Goal: Information Seeking & Learning: Find specific fact

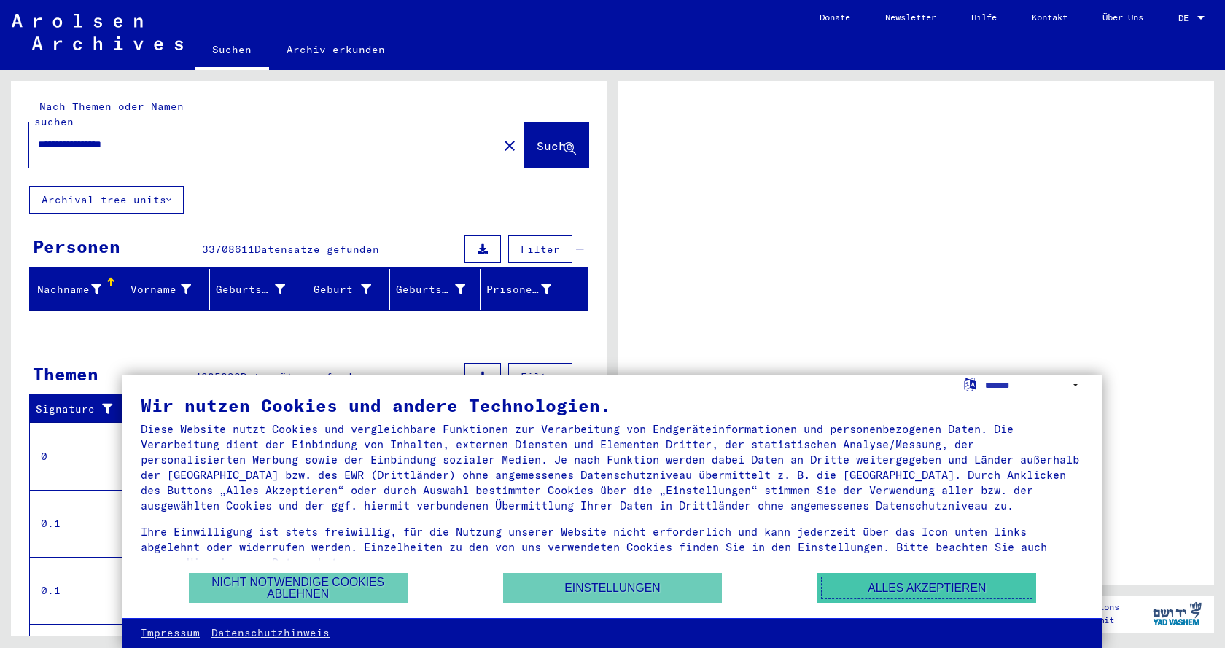
click at [922, 584] on button "Alles akzeptieren" at bounding box center [926, 588] width 219 height 30
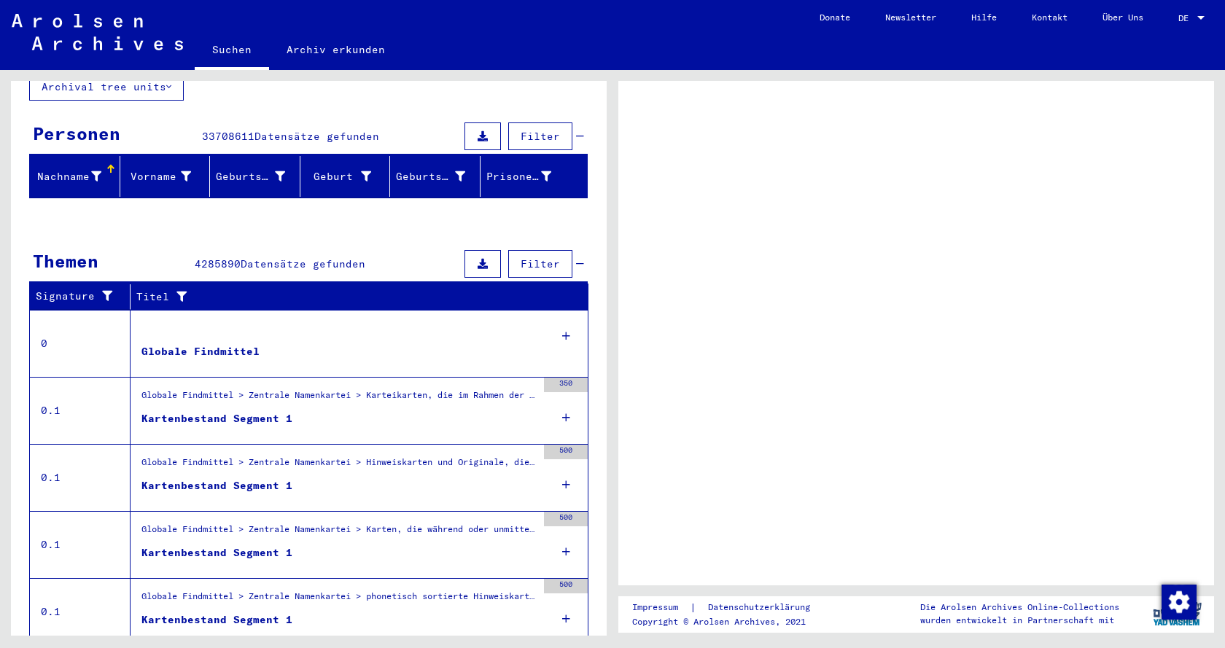
scroll to position [151, 0]
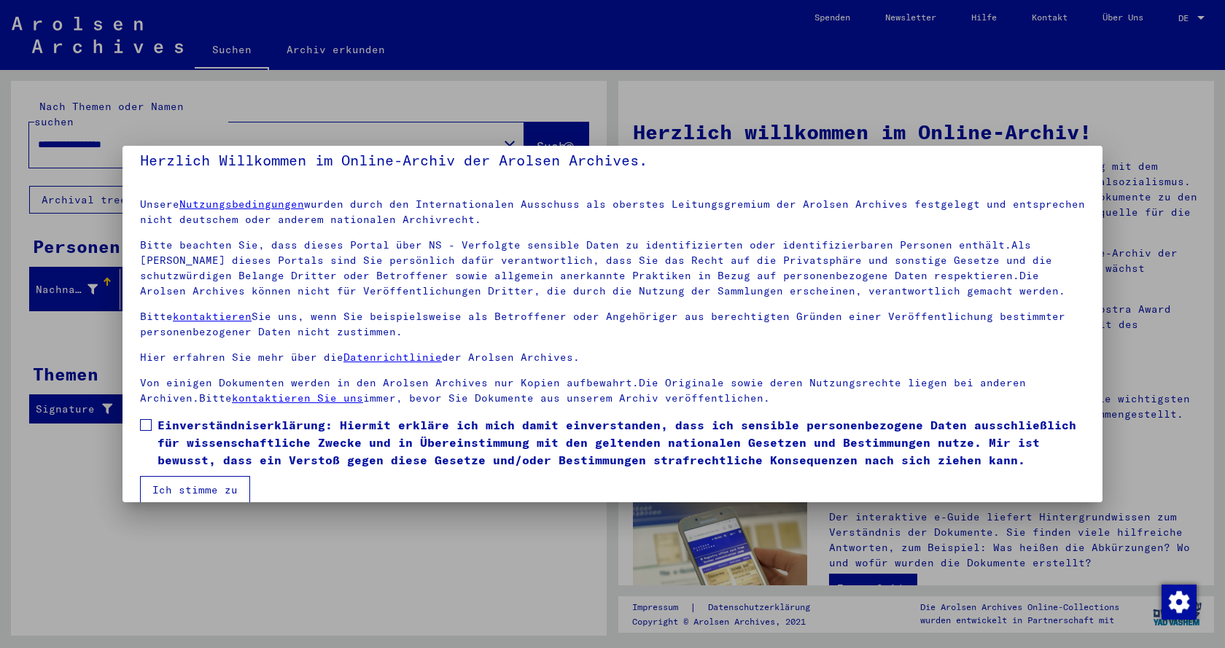
scroll to position [34, 0]
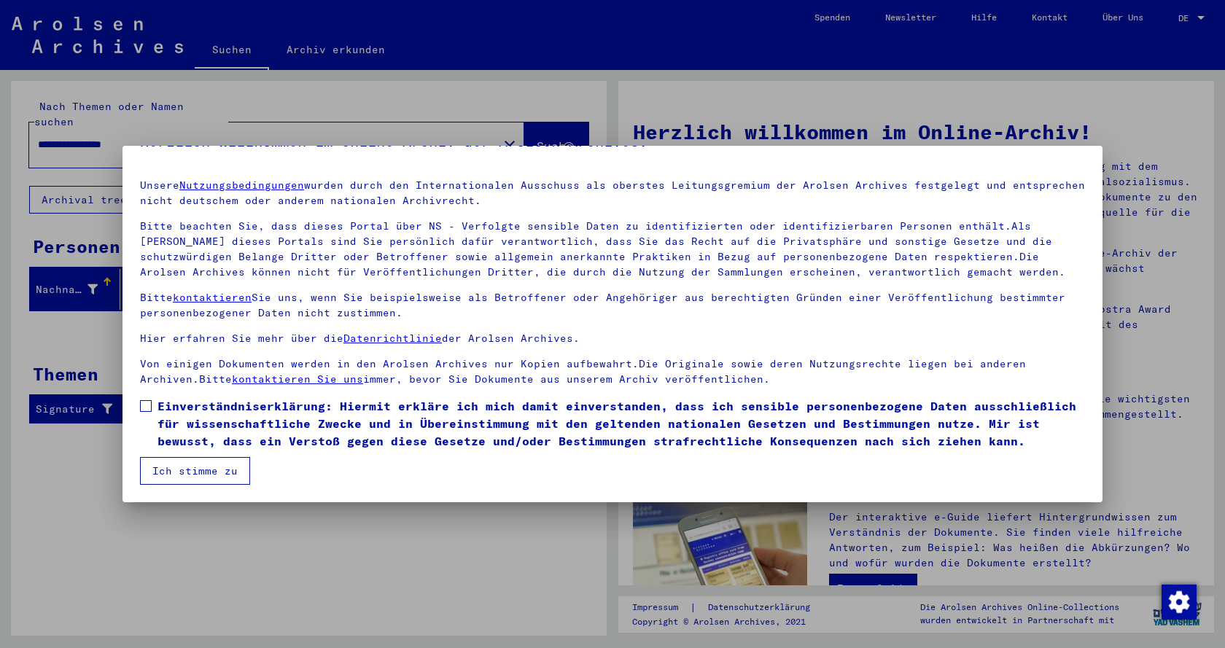
click at [144, 405] on span at bounding box center [146, 406] width 12 height 12
click at [219, 469] on button "Ich stimme zu" at bounding box center [195, 471] width 110 height 28
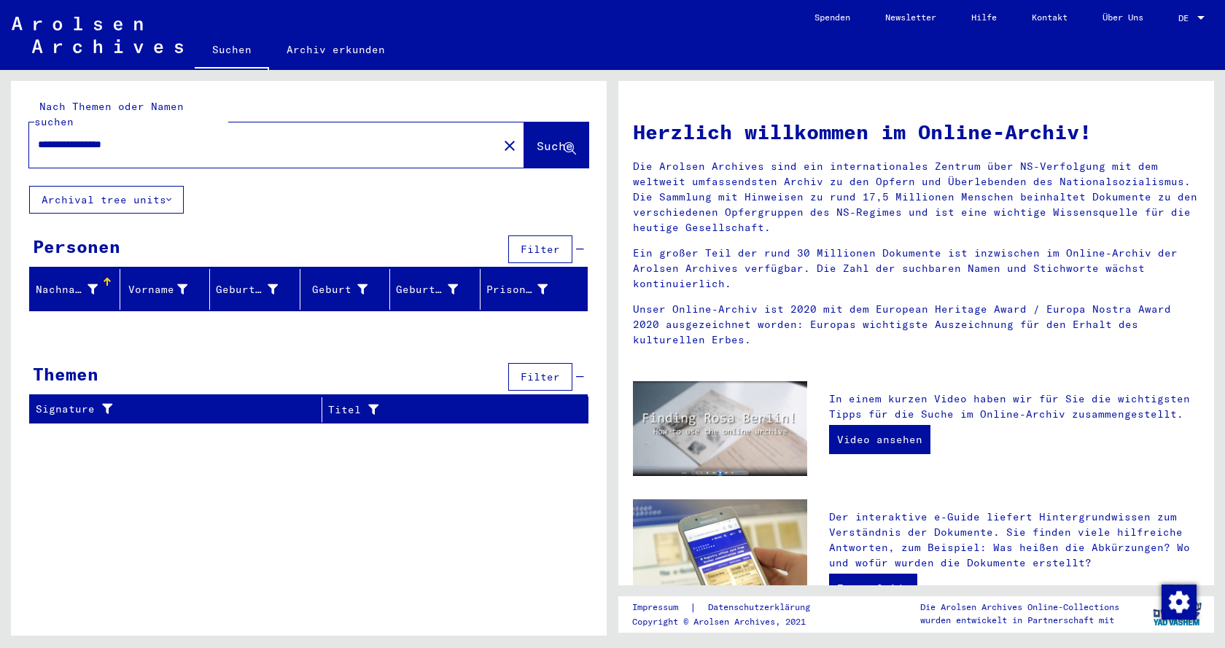
drag, startPoint x: 151, startPoint y: 125, endPoint x: 0, endPoint y: 60, distance: 164.5
click at [38, 137] on input "**********" at bounding box center [259, 144] width 442 height 15
click at [537, 139] on span "Suche" at bounding box center [555, 146] width 36 height 15
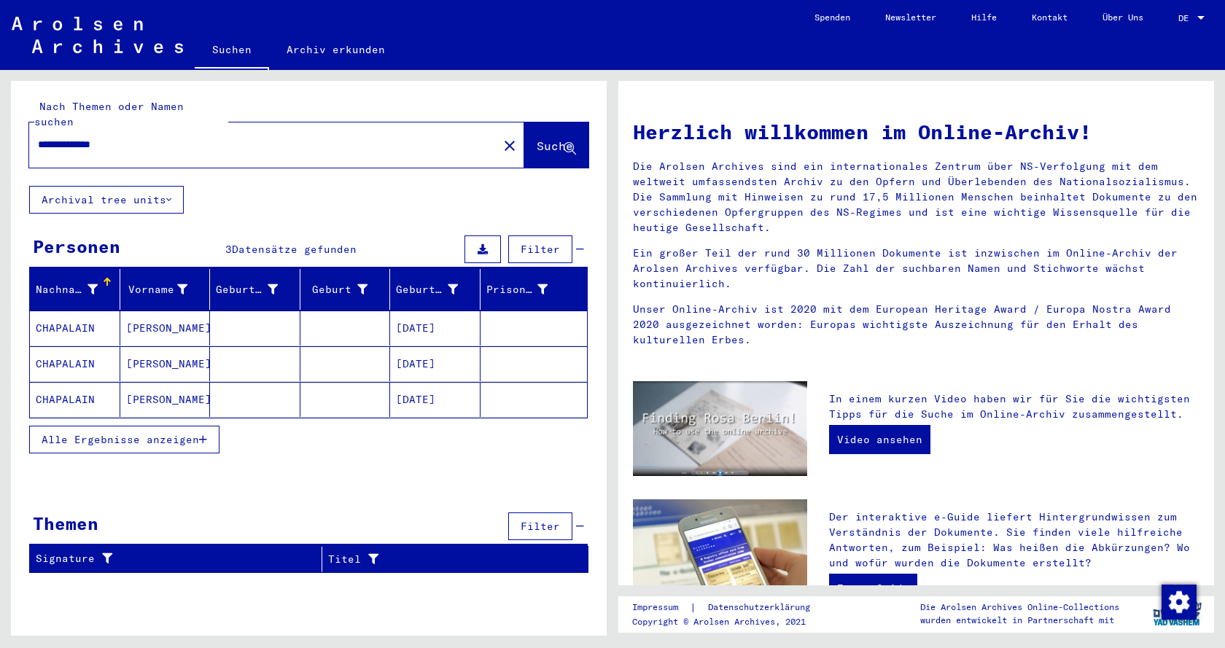
click at [428, 311] on mat-cell "[DATE]" at bounding box center [435, 328] width 90 height 35
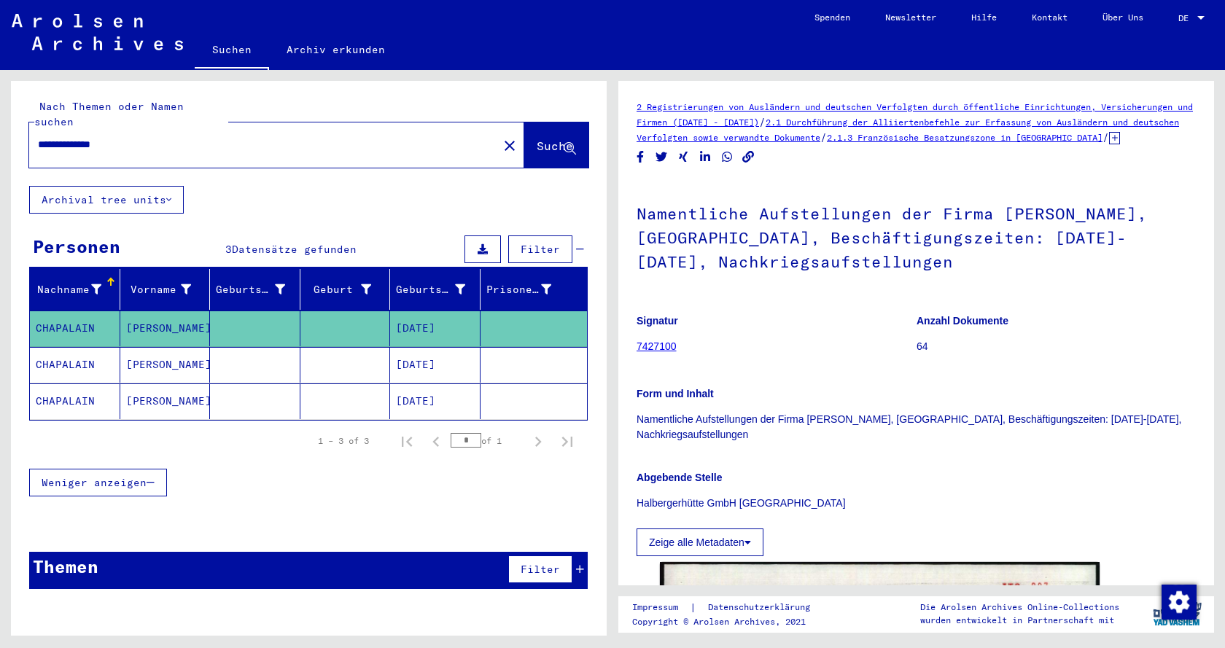
click at [1203, 17] on div at bounding box center [1200, 18] width 7 height 4
click at [1163, 21] on span "English" at bounding box center [1164, 25] width 36 height 11
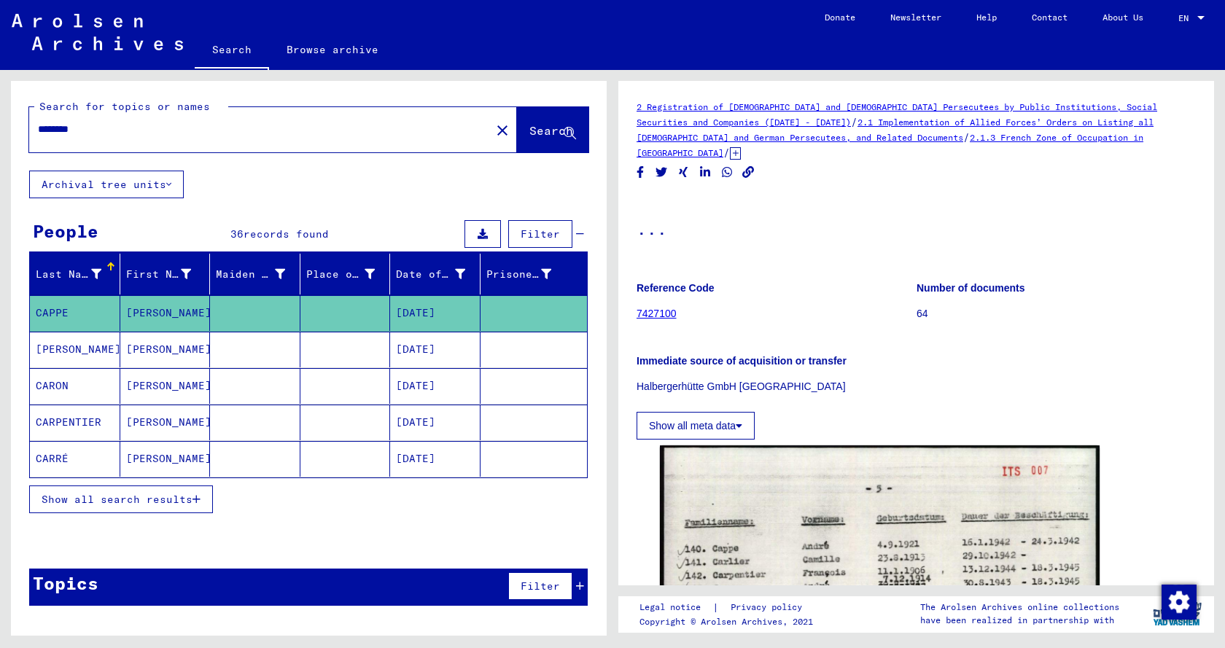
drag, startPoint x: 100, startPoint y: 131, endPoint x: 0, endPoint y: 76, distance: 114.2
click at [38, 122] on input "********" at bounding box center [260, 129] width 444 height 15
type input "**********"
click at [517, 125] on button "Search" at bounding box center [552, 129] width 71 height 45
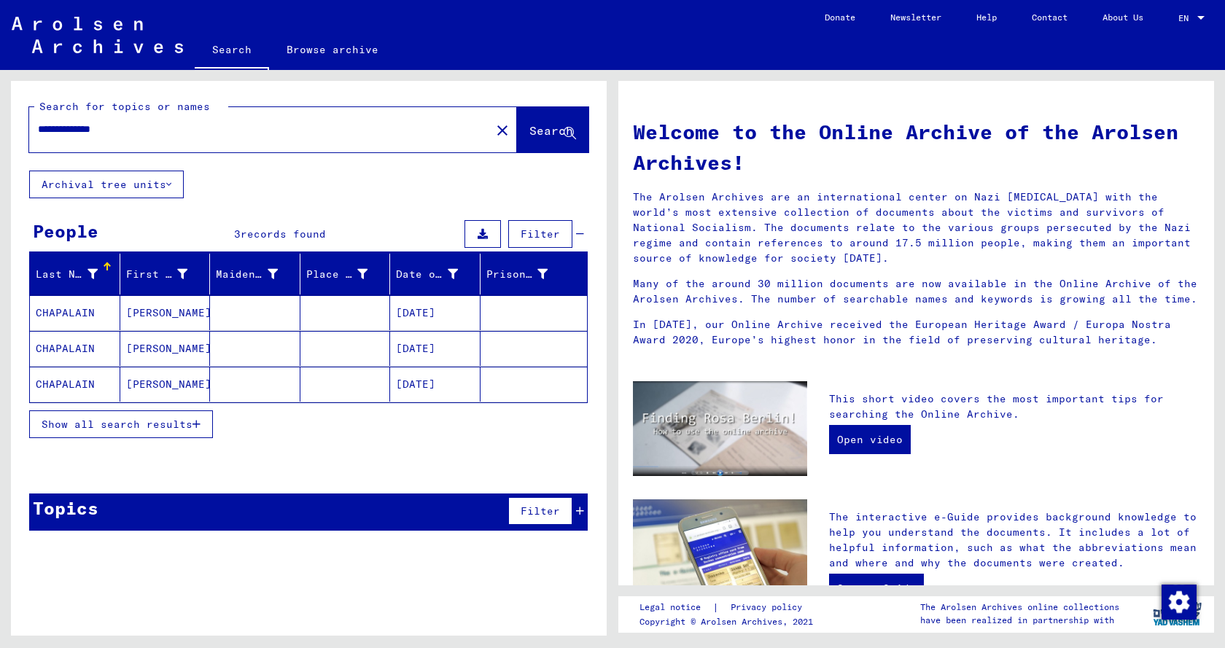
click at [433, 346] on mat-cell "[DATE]" at bounding box center [435, 348] width 90 height 35
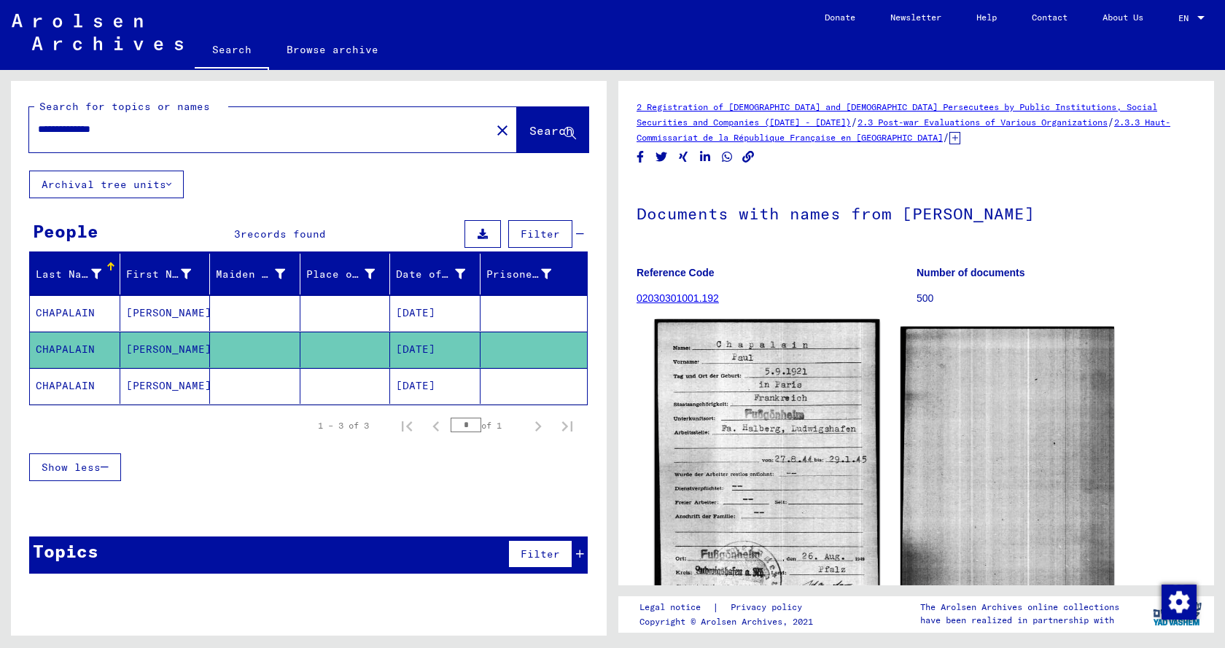
scroll to position [79, 0]
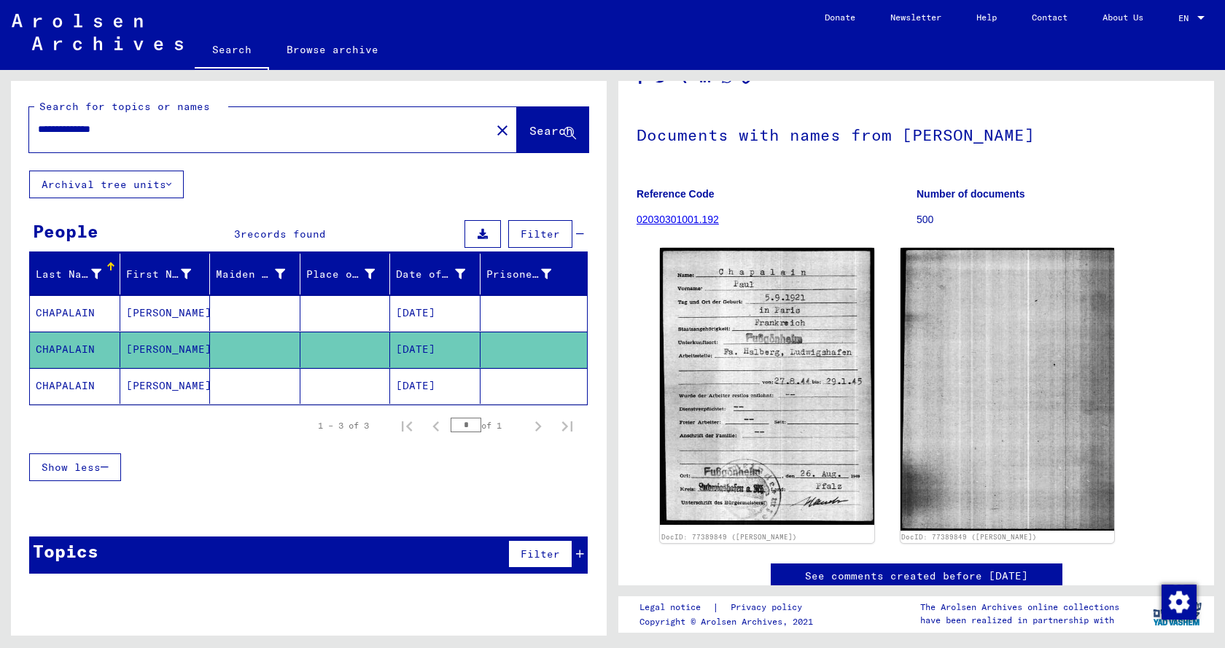
click at [421, 391] on mat-cell "[DATE]" at bounding box center [435, 386] width 90 height 36
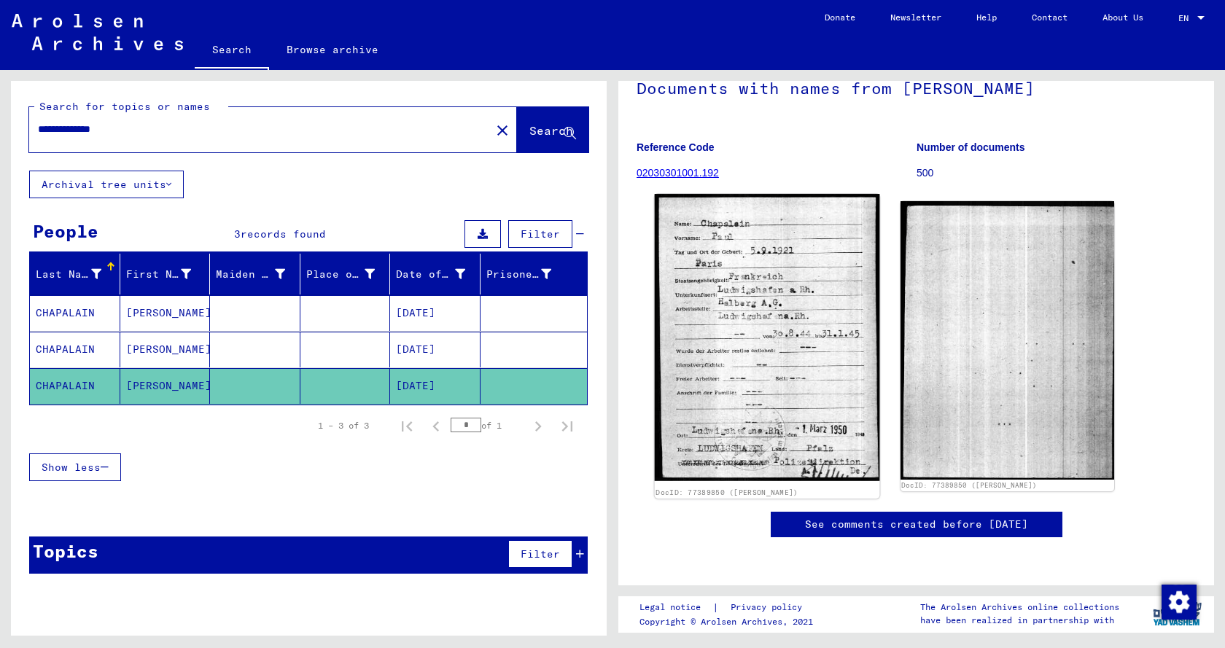
scroll to position [236, 0]
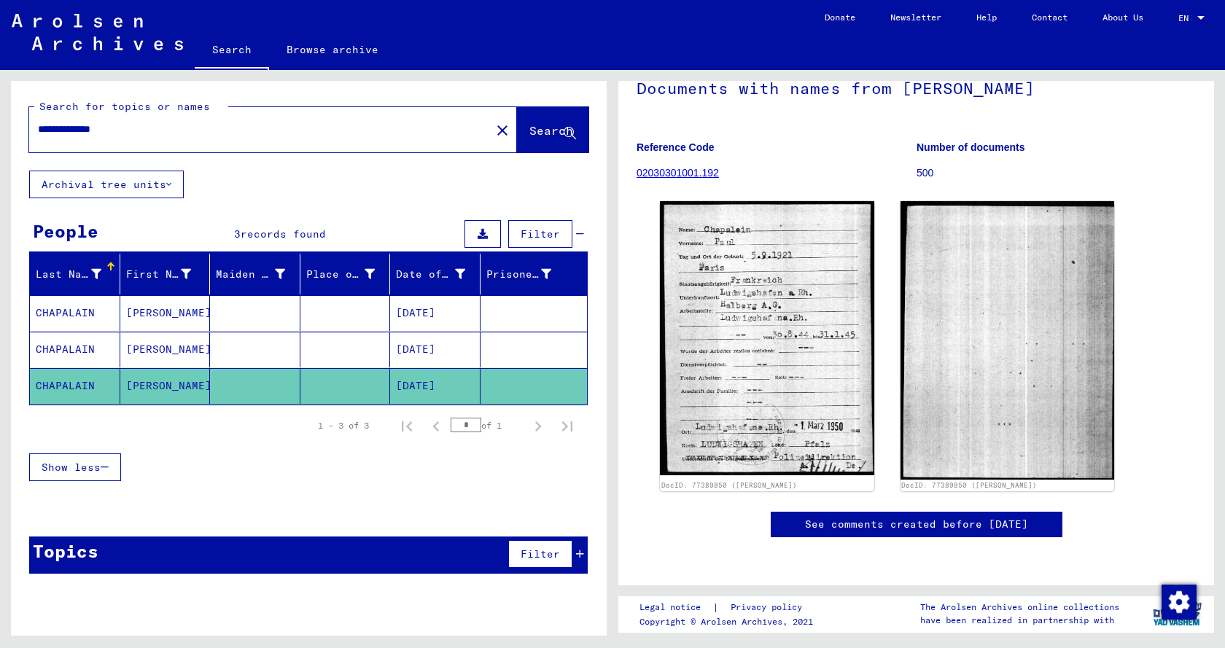
click at [423, 313] on mat-cell "[DATE]" at bounding box center [435, 313] width 90 height 36
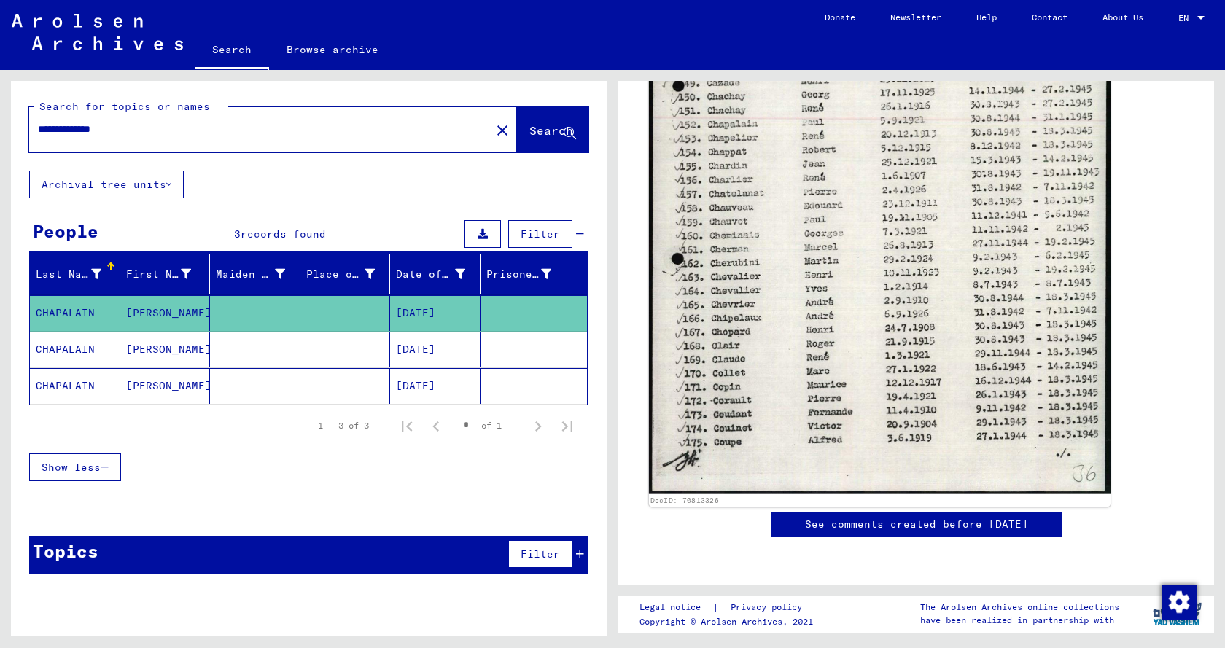
scroll to position [1023, 0]
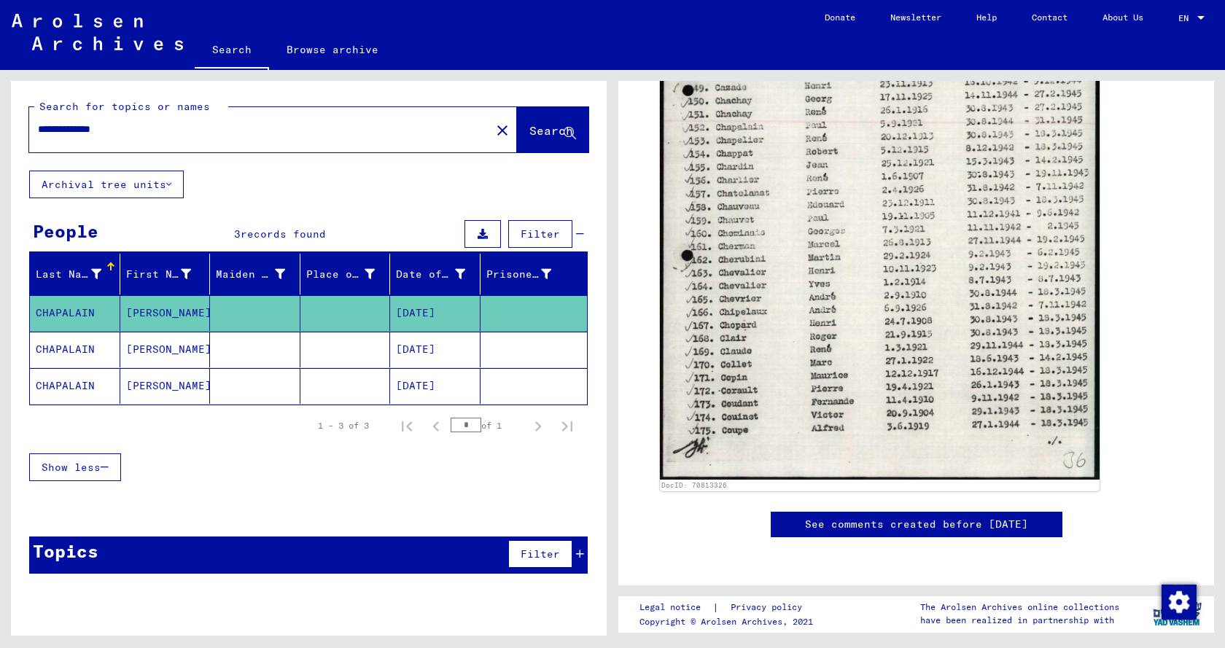
click at [431, 350] on mat-cell "[DATE]" at bounding box center [435, 350] width 90 height 36
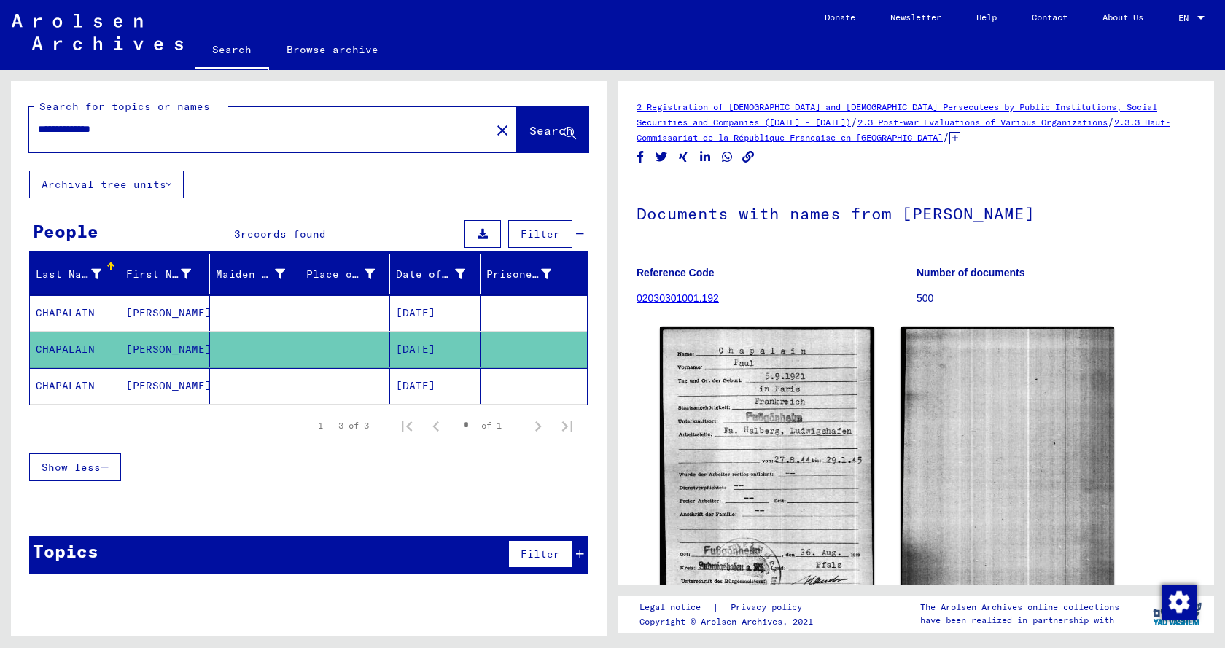
click at [432, 390] on mat-cell "[DATE]" at bounding box center [435, 386] width 90 height 36
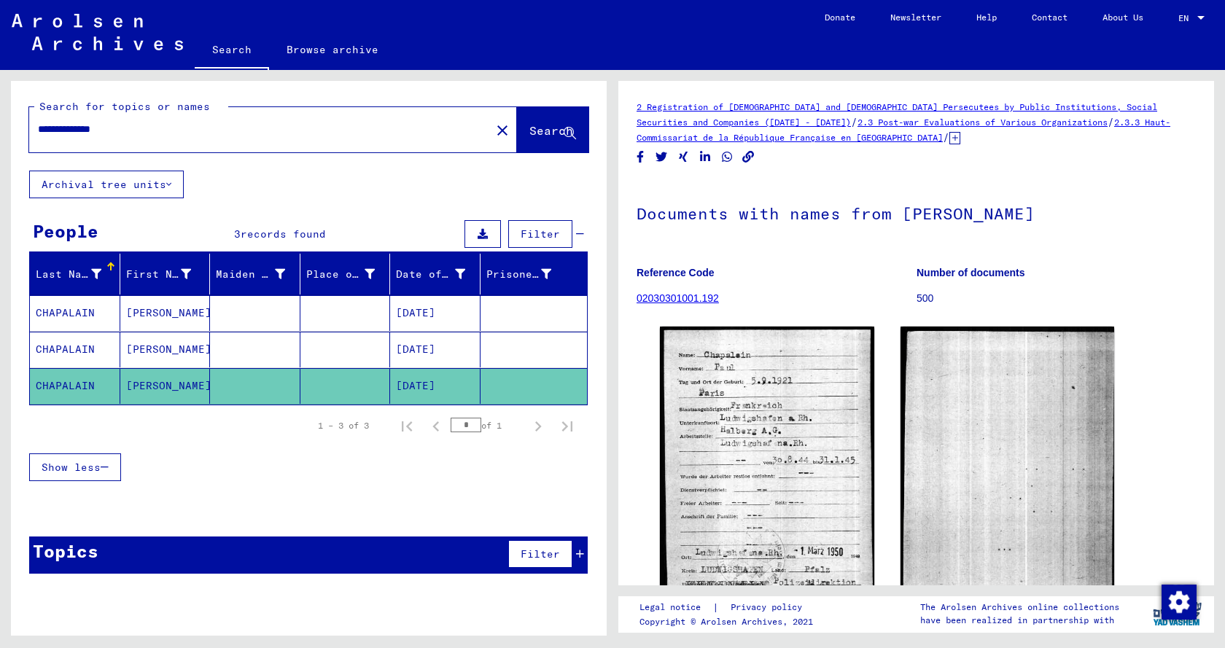
click at [424, 349] on mat-cell "[DATE]" at bounding box center [435, 350] width 90 height 36
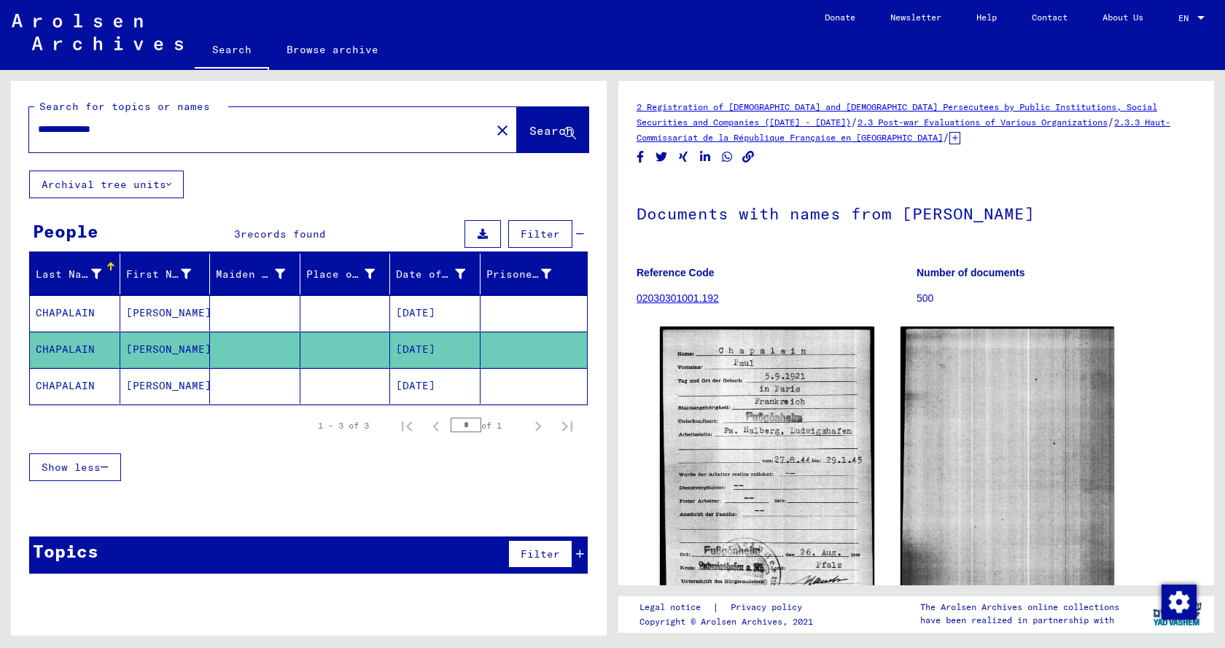
click at [428, 317] on mat-cell "[DATE]" at bounding box center [435, 313] width 90 height 36
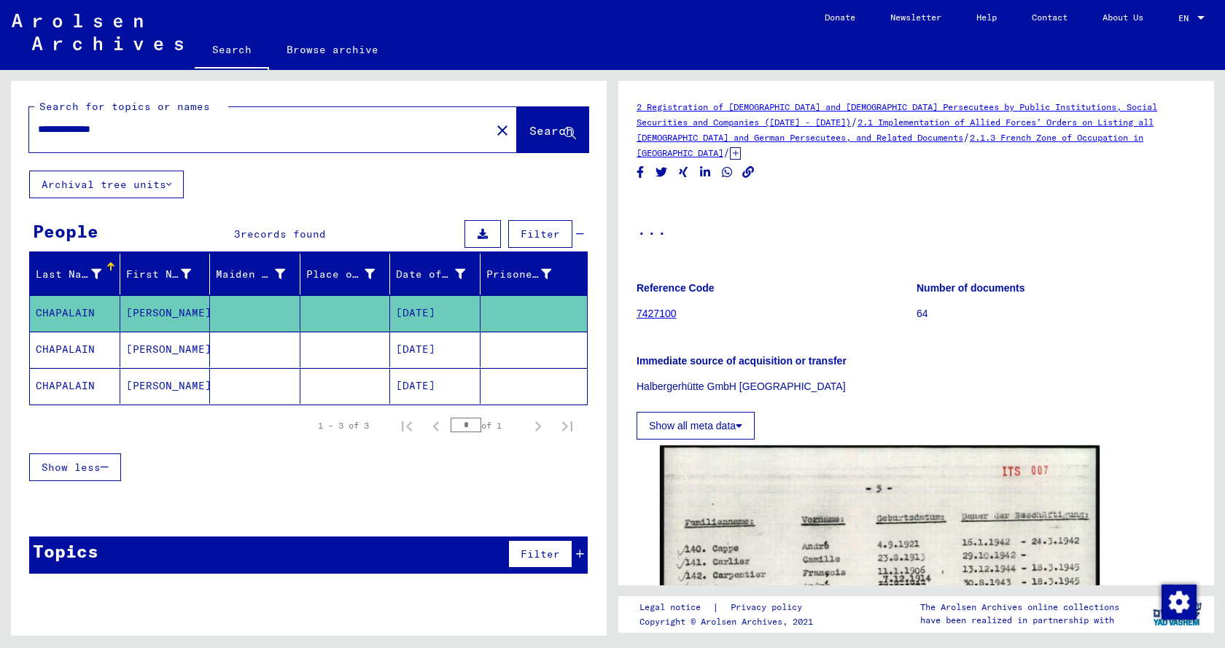
click at [442, 345] on mat-cell "[DATE]" at bounding box center [435, 350] width 90 height 36
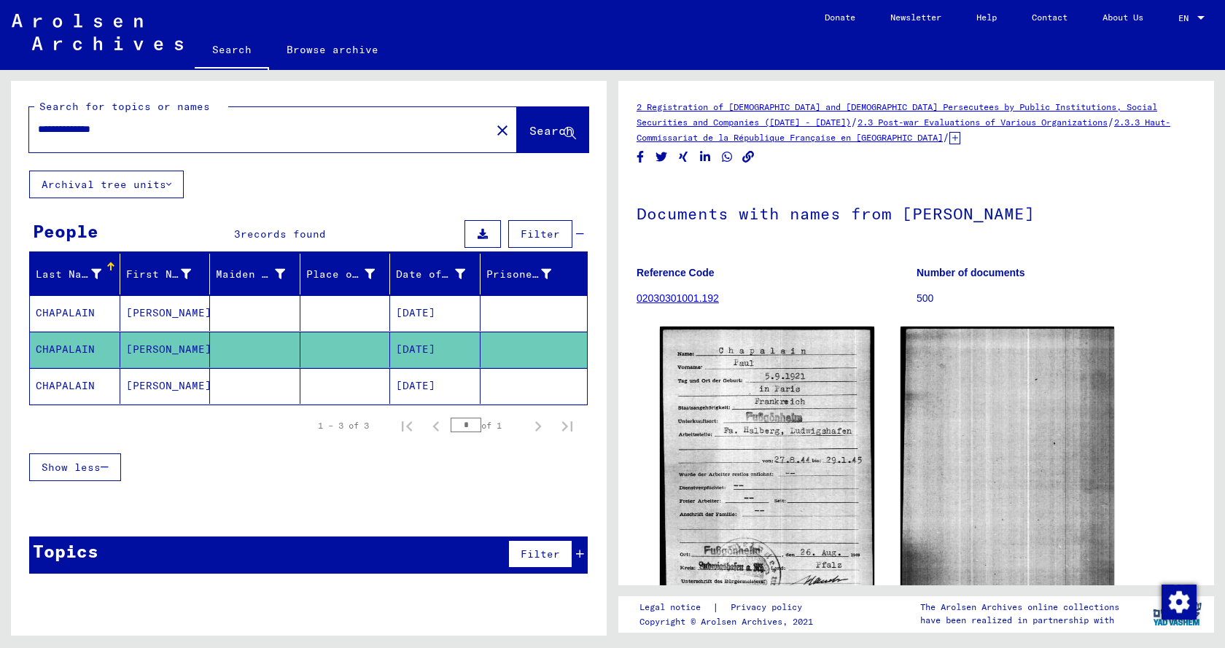
click at [430, 320] on mat-cell "[DATE]" at bounding box center [435, 313] width 90 height 36
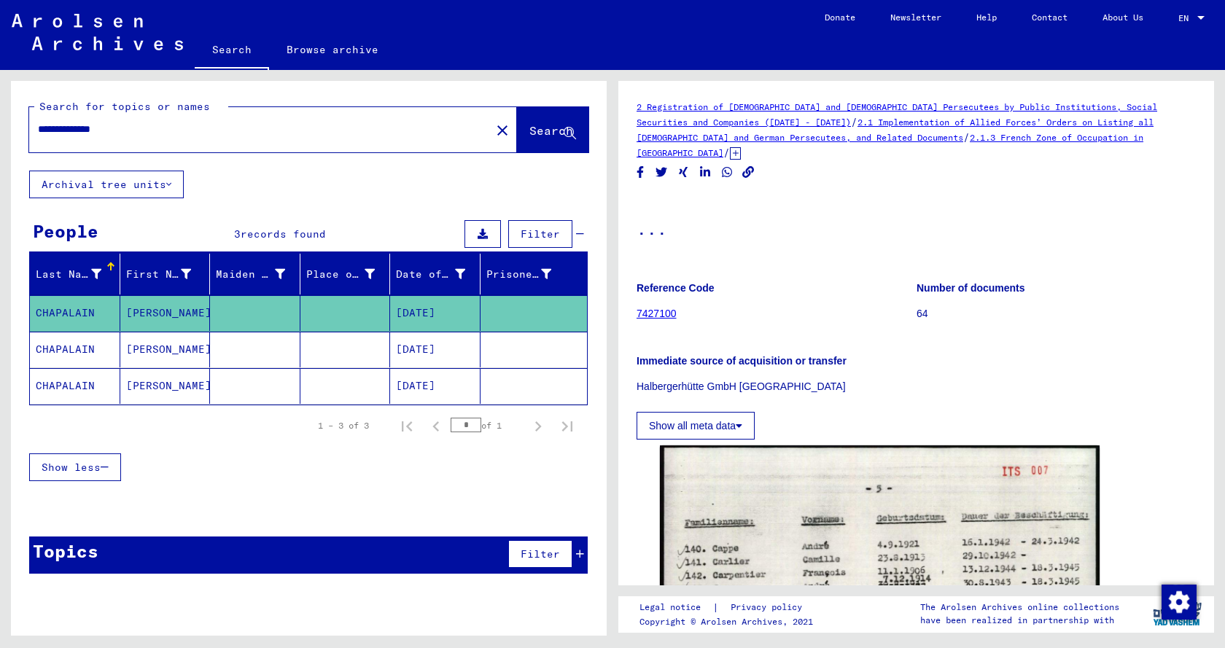
click at [426, 388] on mat-cell "[DATE]" at bounding box center [435, 386] width 90 height 36
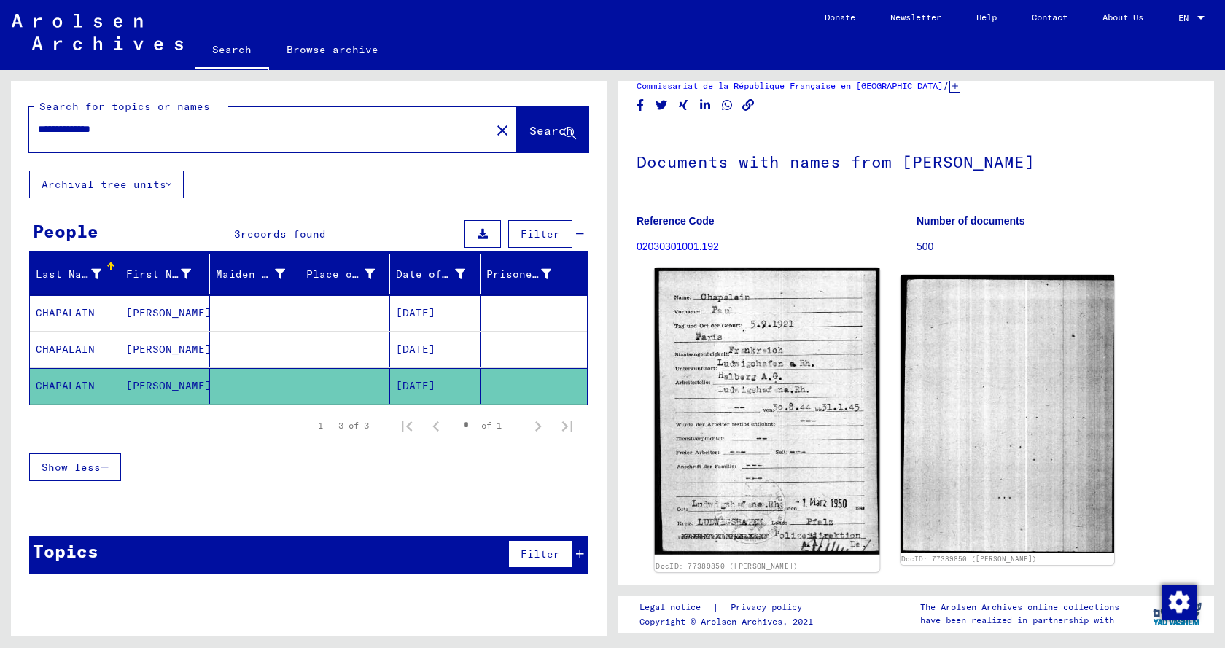
scroll to position [79, 0]
